Goal: Task Accomplishment & Management: Use online tool/utility

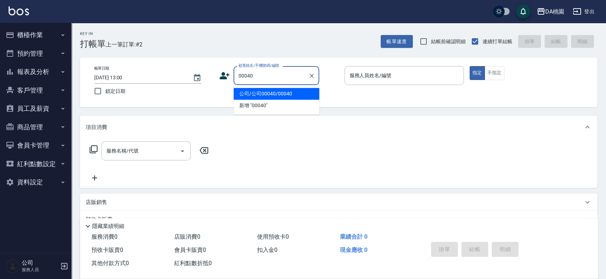
type input "公司/公司00040/00040"
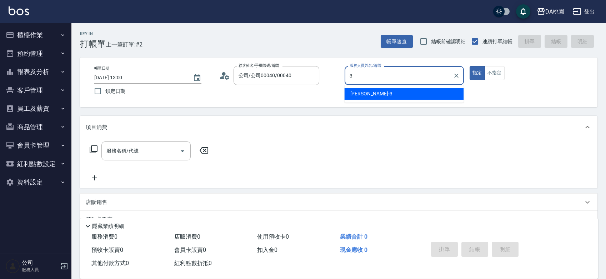
type input "愛莉絲-3"
type button "true"
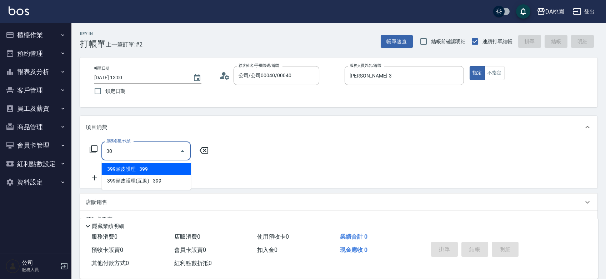
type input "303"
type input "30"
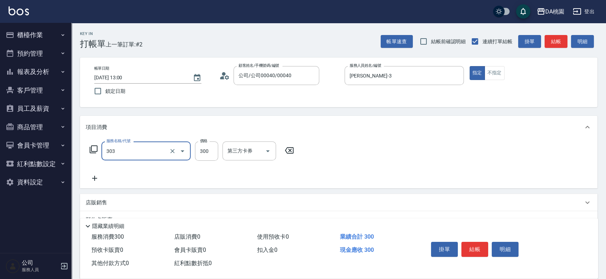
type input "A級剪髮(303)"
type input "0"
type input "350"
type input "30"
type input "350"
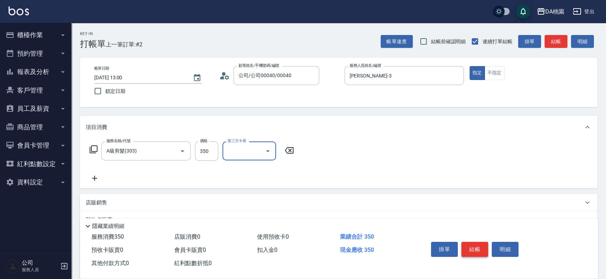
click at [476, 248] on button "結帳" at bounding box center [475, 249] width 27 height 15
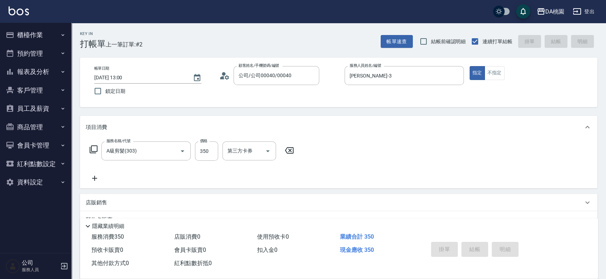
type input "0"
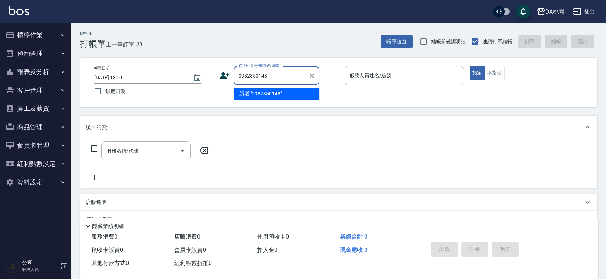
type input "0982350148"
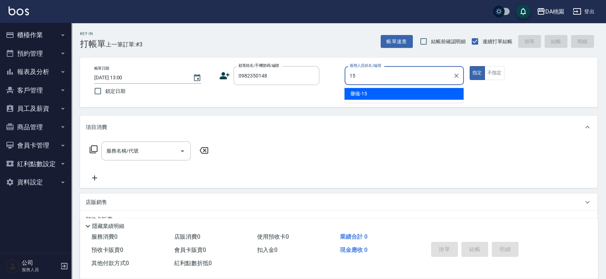
type input "馨儀-15"
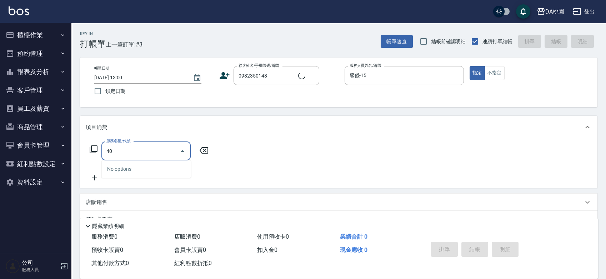
type input "400"
type input "150"
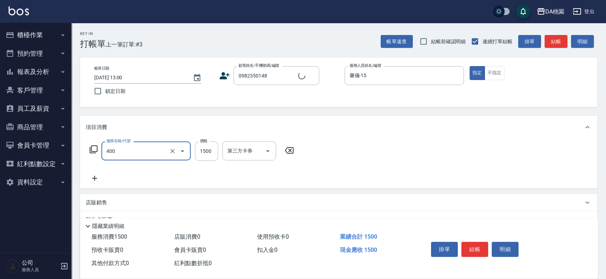
type input "染髮(400)"
type input "1"
type input "0"
type input "13"
type input "10"
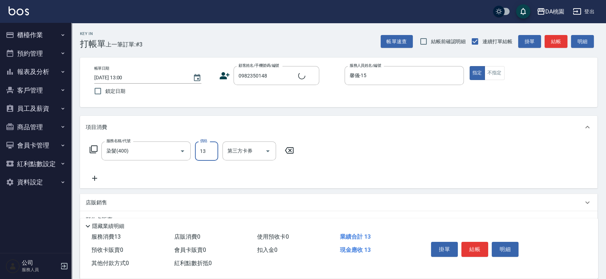
type input "130"
type input "1300"
type input "簡翊峰/0982350148/null"
type input "1300"
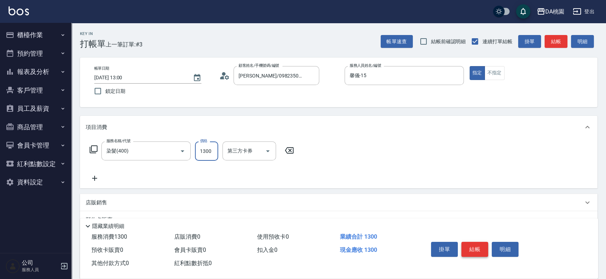
click at [479, 254] on button "結帳" at bounding box center [475, 249] width 27 height 15
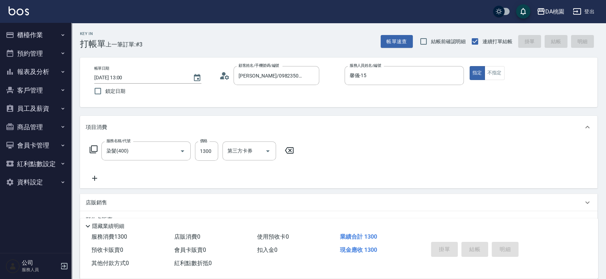
type input "0"
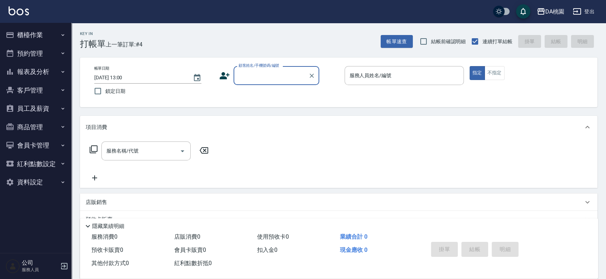
click at [335, 94] on div "帳單日期 2025/08/12 13:00 鎖定日期 顧客姓名/手機號碼/編號 顧客姓名/手機號碼/編號 服務人員姓名/編號 服務人員姓名/編號 指定 不指定" at bounding box center [339, 82] width 501 height 33
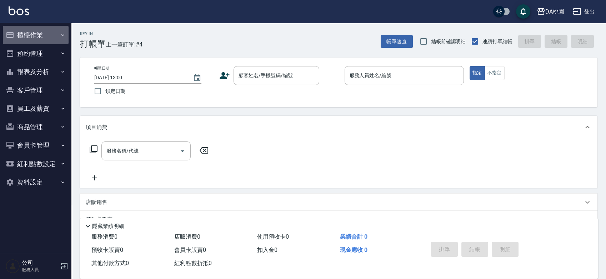
click at [52, 38] on button "櫃檯作業" at bounding box center [36, 35] width 66 height 19
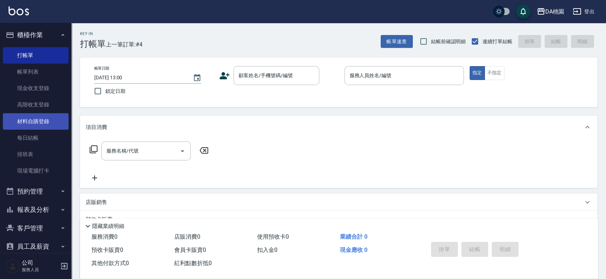
click at [40, 124] on link "材料自購登錄" at bounding box center [36, 121] width 66 height 16
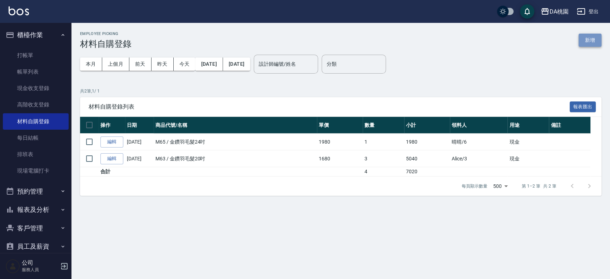
click at [592, 36] on button "新增" at bounding box center [589, 40] width 23 height 13
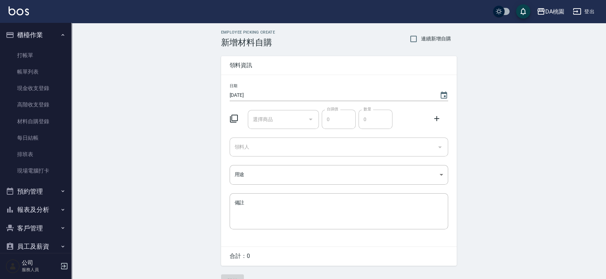
click at [280, 119] on input "選擇商品" at bounding box center [278, 119] width 54 height 13
type input "c"
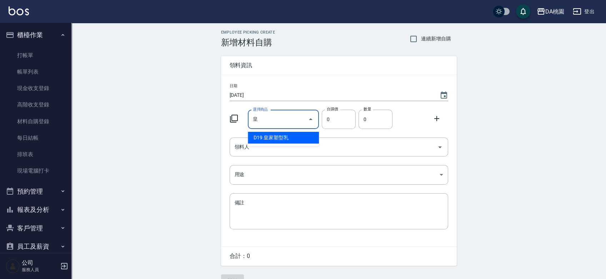
type input "皇家淨化+咖啡因養髮液"
type input "350"
type input "1"
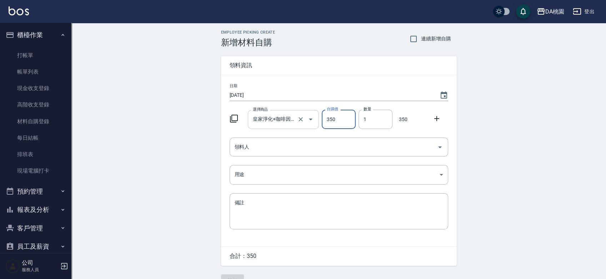
click at [283, 117] on input "皇家淨化+咖啡因養髮液" at bounding box center [273, 119] width 45 height 13
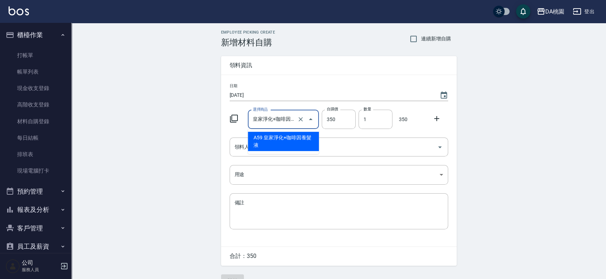
click at [283, 119] on input "皇家淨化+咖啡因養髮液" at bounding box center [273, 119] width 45 height 13
type input "皇家塑型乳"
click at [290, 139] on li "D19 皇家塑型乳" at bounding box center [283, 138] width 71 height 12
type input "150"
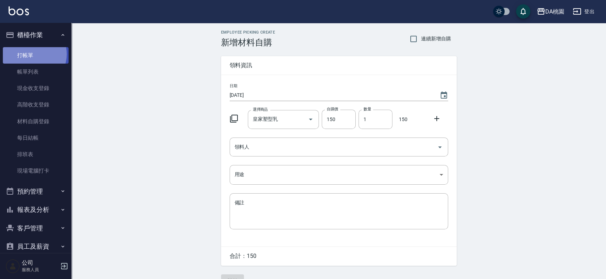
click at [32, 54] on link "打帳單" at bounding box center [36, 55] width 66 height 16
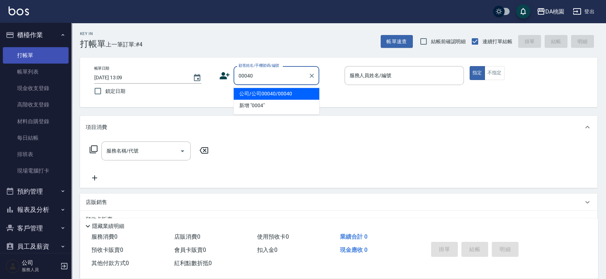
type input "00040"
type input "2"
type input "公司/公司00040/00040"
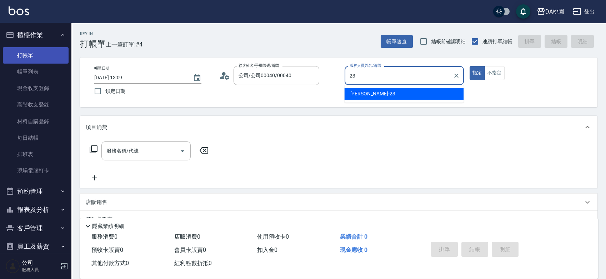
type input "23"
type button "true"
type input "亞瑟 -23"
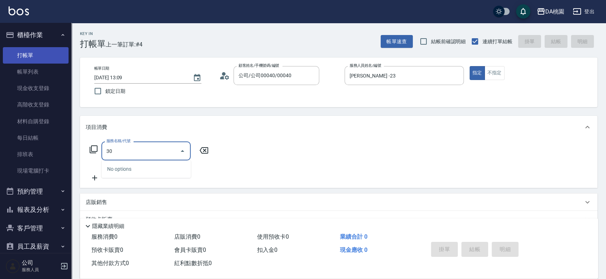
type input "303"
type input "30"
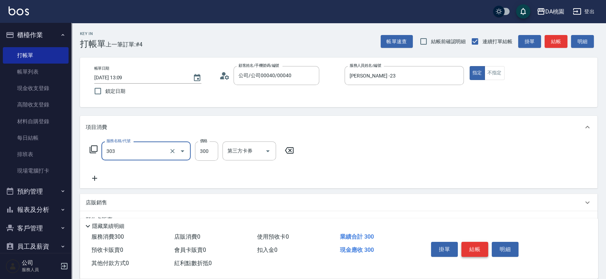
type input "A級剪髮(303)"
click at [472, 250] on button "結帳" at bounding box center [475, 249] width 27 height 15
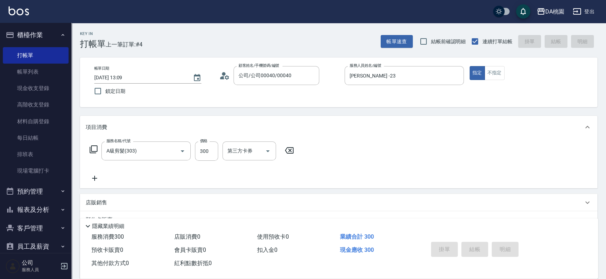
type input "2025/08/12 13:10"
type input "0"
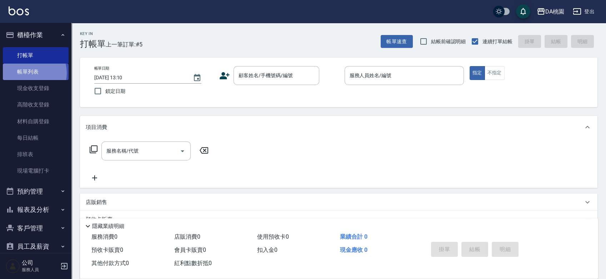
click at [28, 73] on link "帳單列表" at bounding box center [36, 72] width 66 height 16
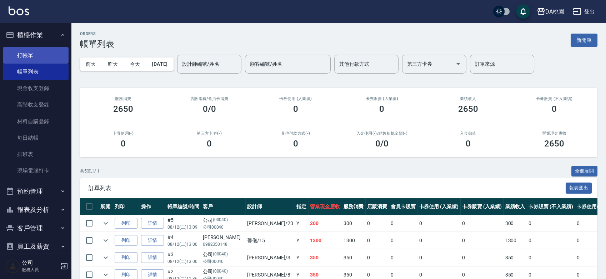
click at [40, 54] on link "打帳單" at bounding box center [36, 55] width 66 height 16
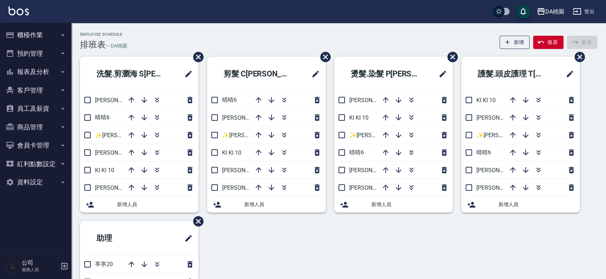
click at [30, 76] on button "報表及分析" at bounding box center [36, 72] width 66 height 19
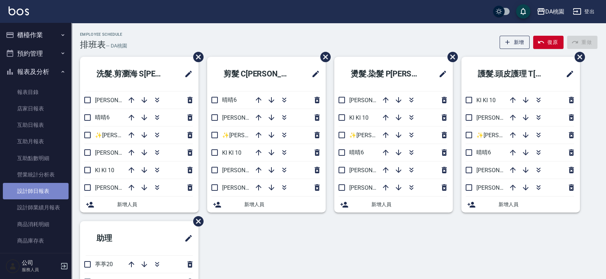
click at [43, 194] on link "設計師日報表" at bounding box center [36, 191] width 66 height 16
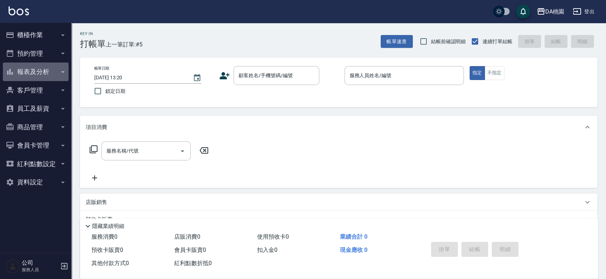
click at [49, 72] on button "報表及分析" at bounding box center [36, 72] width 66 height 19
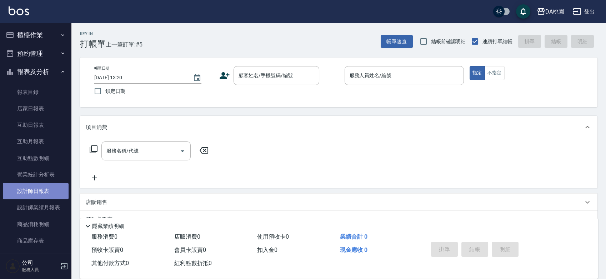
click at [42, 189] on link "設計師日報表" at bounding box center [36, 191] width 66 height 16
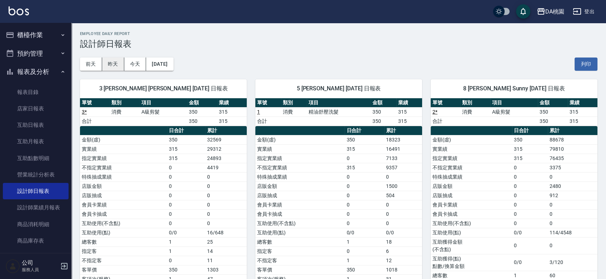
click at [114, 64] on button "昨天" at bounding box center [113, 64] width 22 height 13
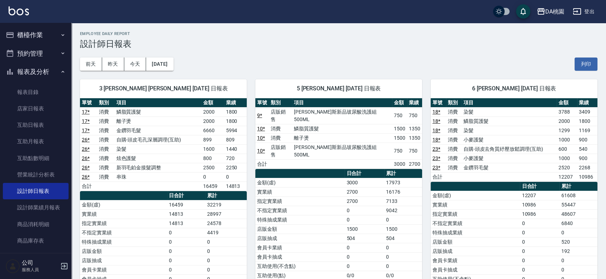
click at [34, 36] on button "櫃檯作業" at bounding box center [36, 35] width 66 height 19
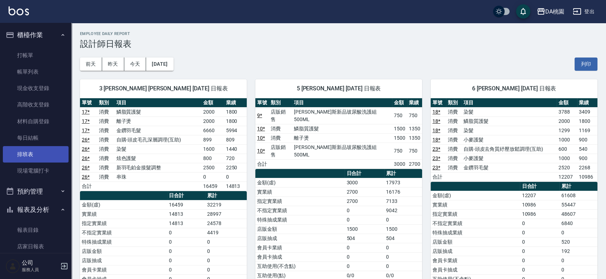
click at [32, 156] on link "排班表" at bounding box center [36, 154] width 66 height 16
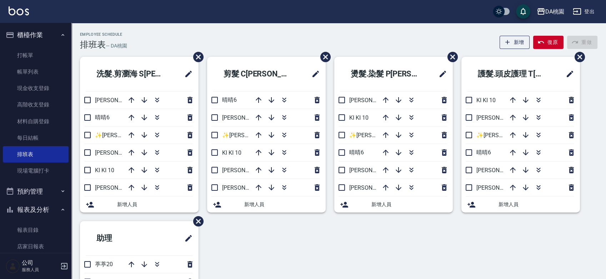
click at [297, 40] on div "Employee Schedule 排班表 — DA桃園 新增 復原 重做" at bounding box center [339, 41] width 518 height 18
